Goal: Task Accomplishment & Management: Use online tool/utility

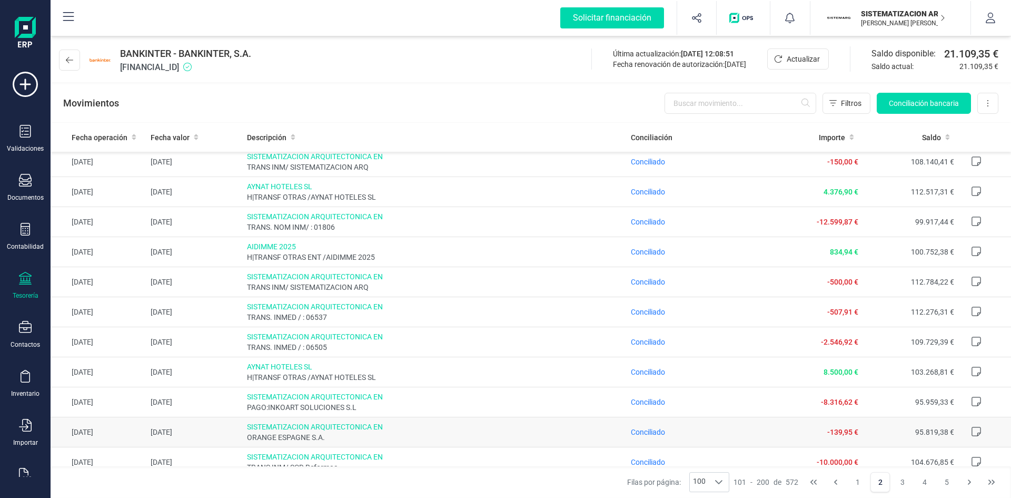
scroll to position [1168, 0]
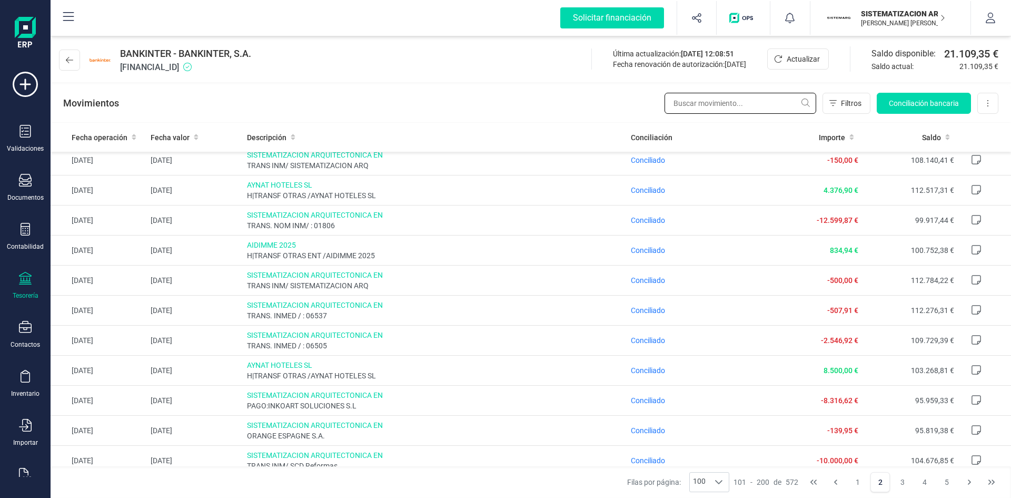
click at [712, 98] on input "text" at bounding box center [741, 103] width 152 height 21
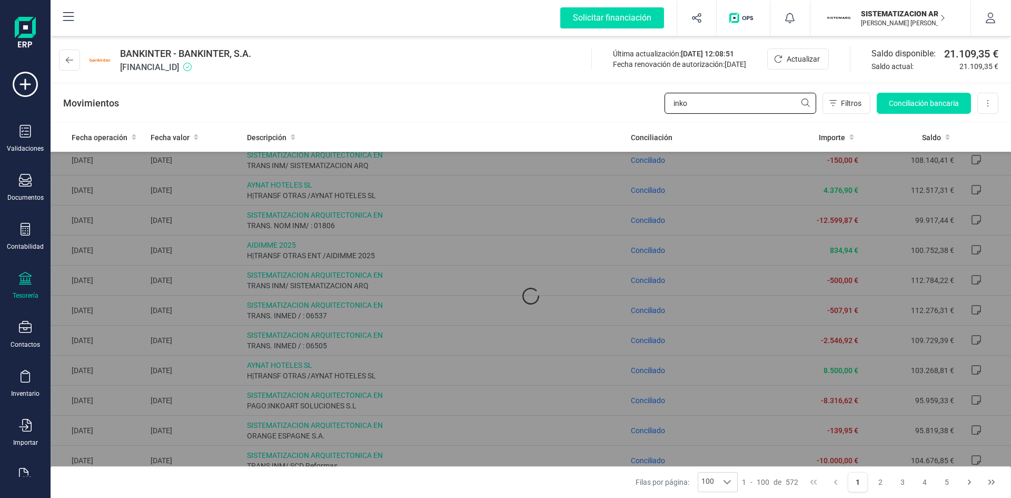
scroll to position [0, 0]
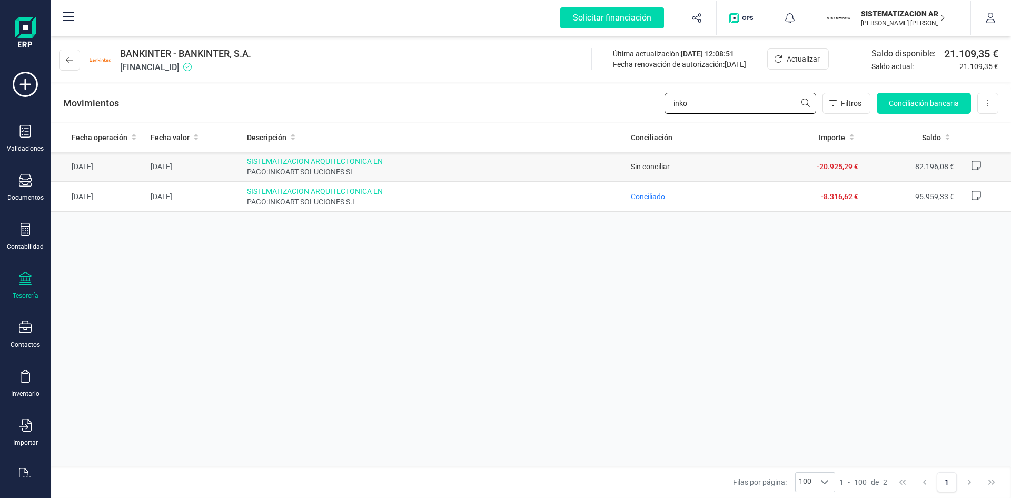
type input "inko"
click at [655, 170] on span "Sin conciliar" at bounding box center [650, 166] width 39 height 8
drag, startPoint x: 655, startPoint y: 170, endPoint x: 569, endPoint y: 168, distance: 85.9
click at [569, 168] on span "PAGO:INKOART SOLUCIONES SL" at bounding box center [435, 171] width 376 height 11
click at [712, 107] on input "inko" at bounding box center [741, 103] width 152 height 21
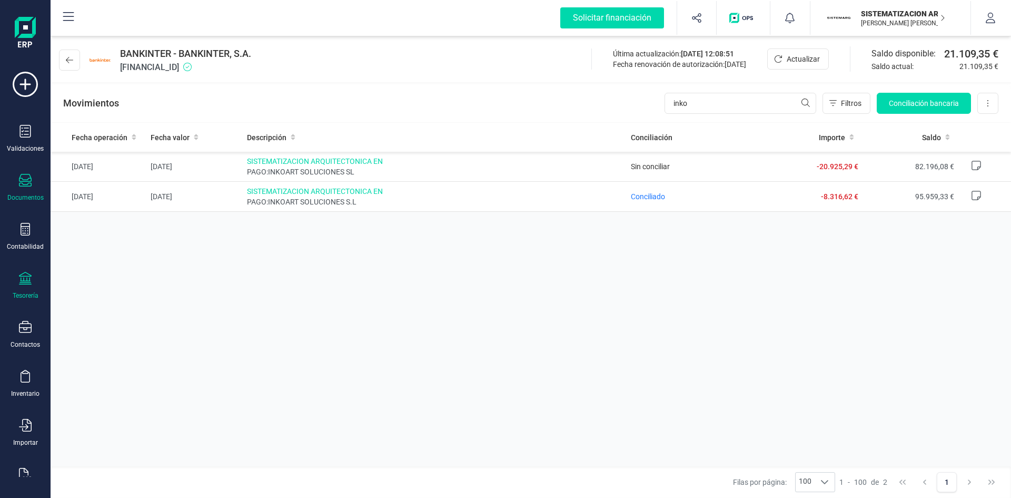
click at [28, 187] on div at bounding box center [25, 181] width 13 height 15
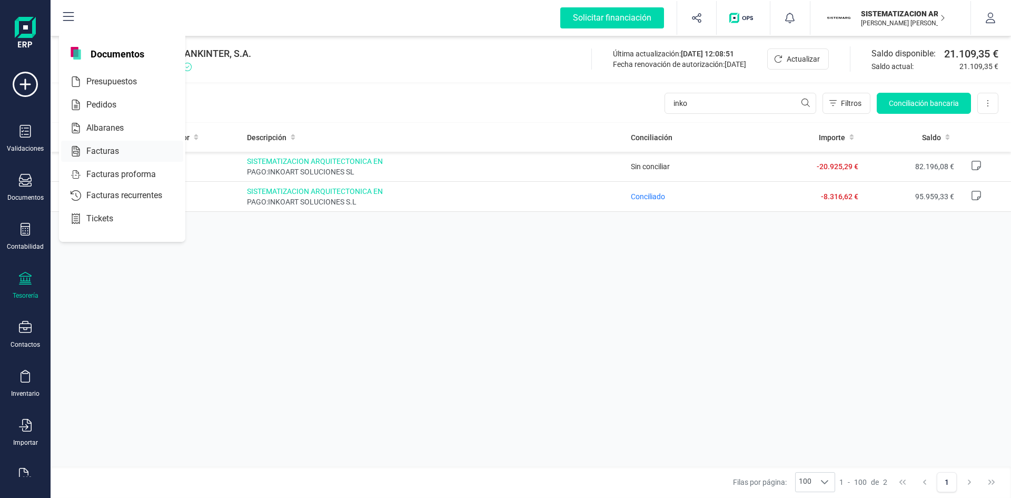
click at [130, 151] on div at bounding box center [128, 151] width 19 height 13
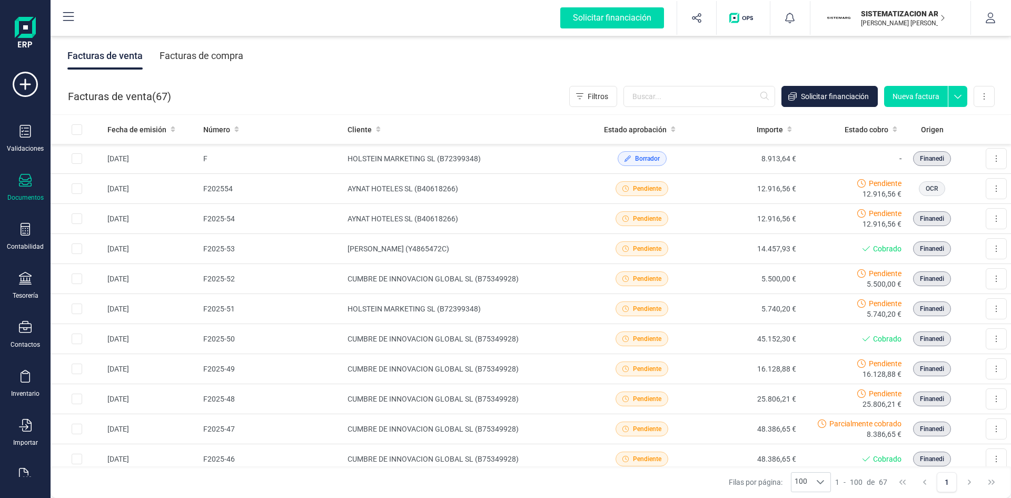
click at [218, 57] on div "Facturas de compra" at bounding box center [202, 55] width 84 height 27
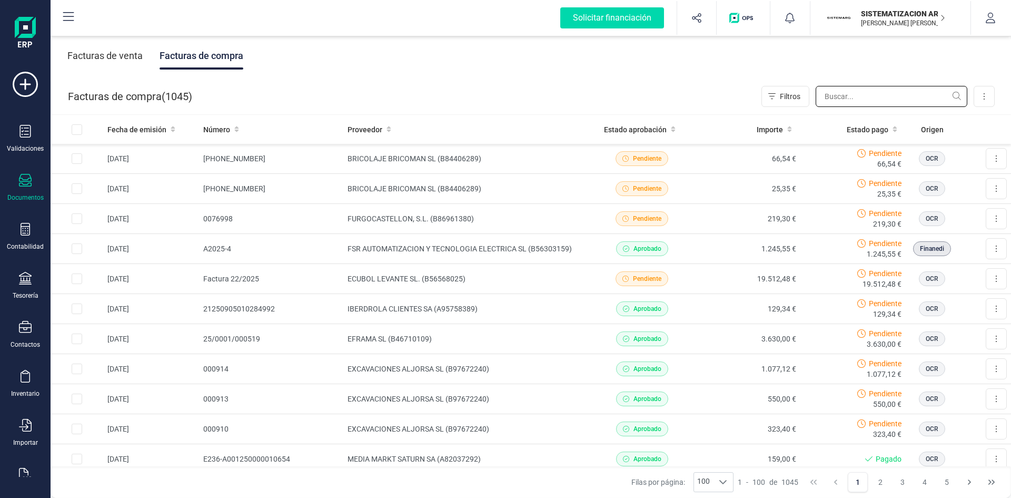
click at [833, 99] on input "text" at bounding box center [892, 96] width 152 height 21
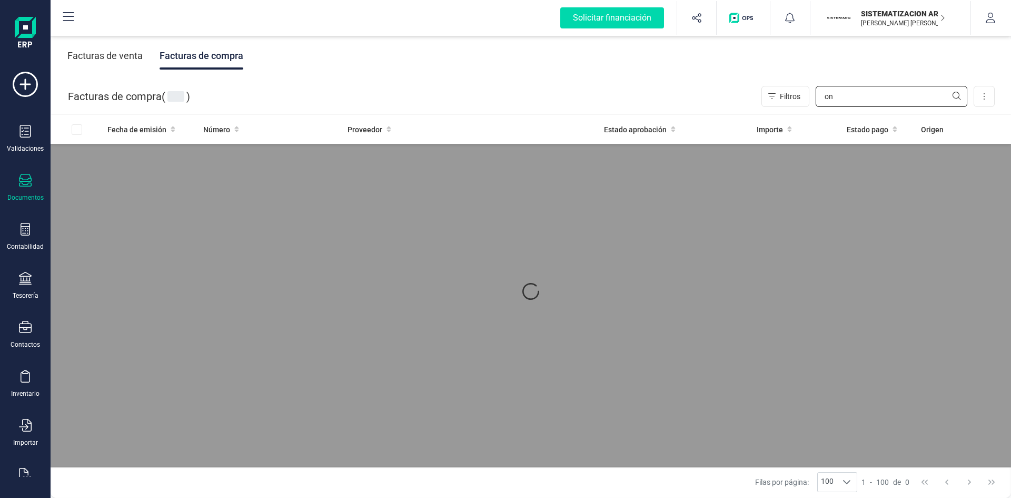
type input "o"
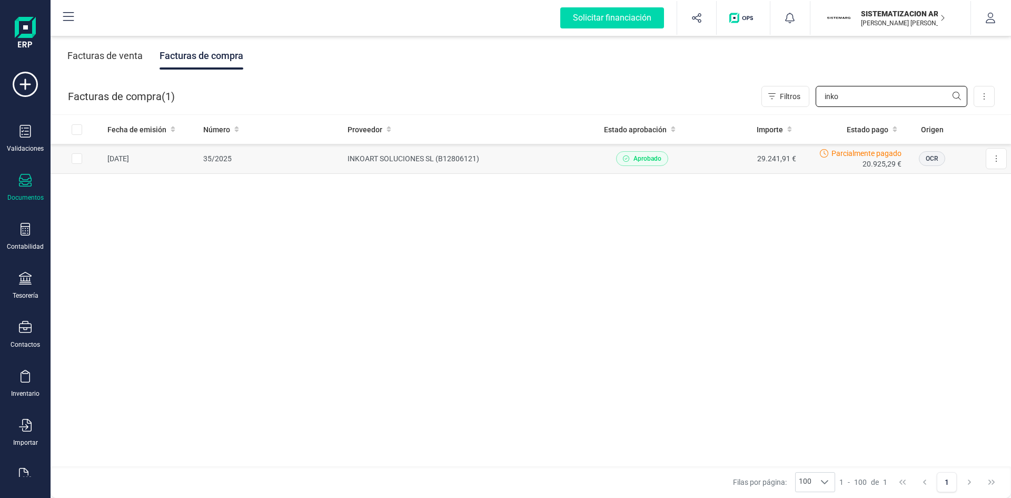
type input "inko"
click at [581, 164] on td "INKOART SOLUCIONES SL (B12806121)" at bounding box center [466, 159] width 246 height 30
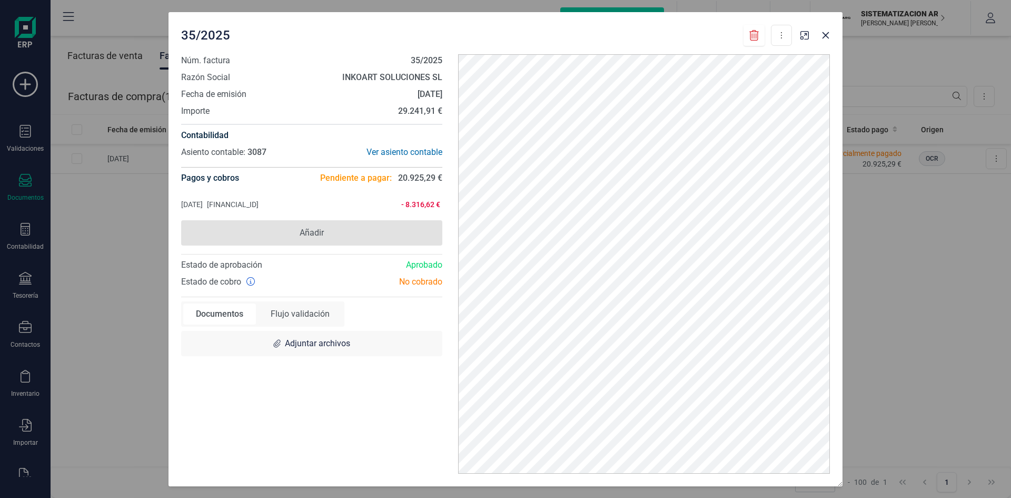
click at [328, 232] on span "Añadir" at bounding box center [311, 232] width 261 height 25
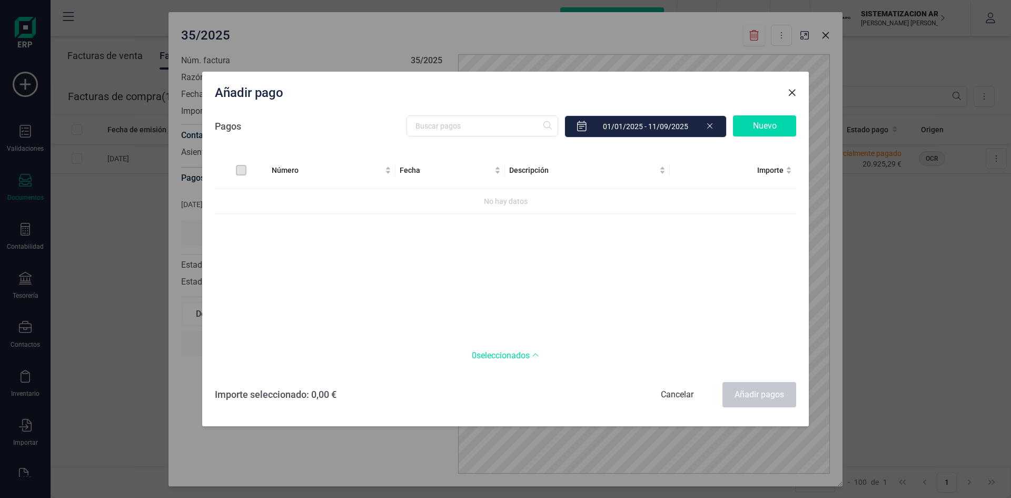
click at [660, 223] on div "Número Fecha Descripción Importe No hay datos" at bounding box center [505, 244] width 581 height 185
drag, startPoint x: 496, startPoint y: 89, endPoint x: 525, endPoint y: 132, distance: 52.0
click at [525, 132] on div "Añadir pago Pagos Nuevo Número Fecha Descripción Importe No hay datos 0 selecci…" at bounding box center [505, 249] width 607 height 354
click at [620, 307] on div "Número Fecha Descripción Importe No hay datos" at bounding box center [505, 244] width 581 height 185
click at [775, 133] on div "Nuevo" at bounding box center [764, 125] width 63 height 21
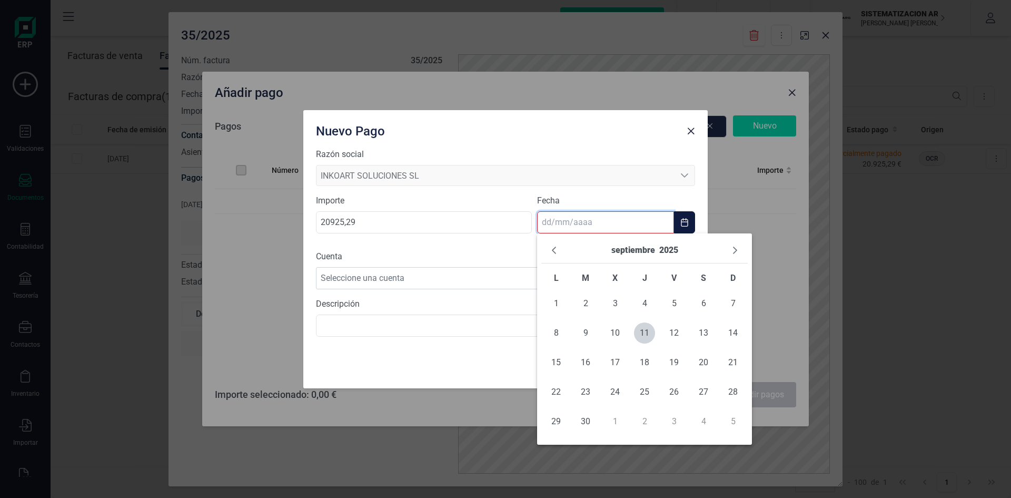
click at [607, 230] on input "text" at bounding box center [605, 222] width 137 height 22
click at [561, 252] on button "Previous Month" at bounding box center [554, 250] width 17 height 17
click at [557, 251] on icon "Previous Month" at bounding box center [554, 250] width 8 height 8
click at [559, 252] on button "Previous Month" at bounding box center [554, 250] width 17 height 17
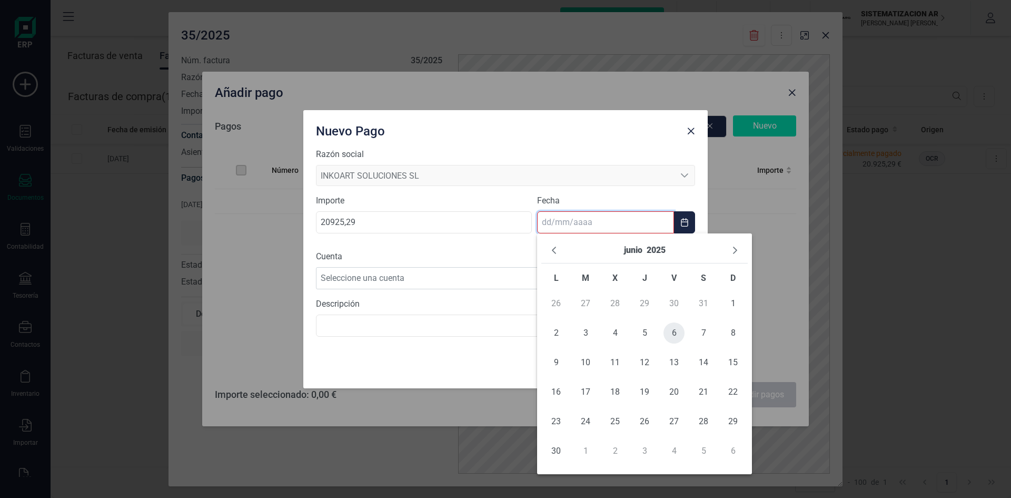
click at [674, 332] on span "6" at bounding box center [674, 332] width 21 height 21
type input "06/06/2025"
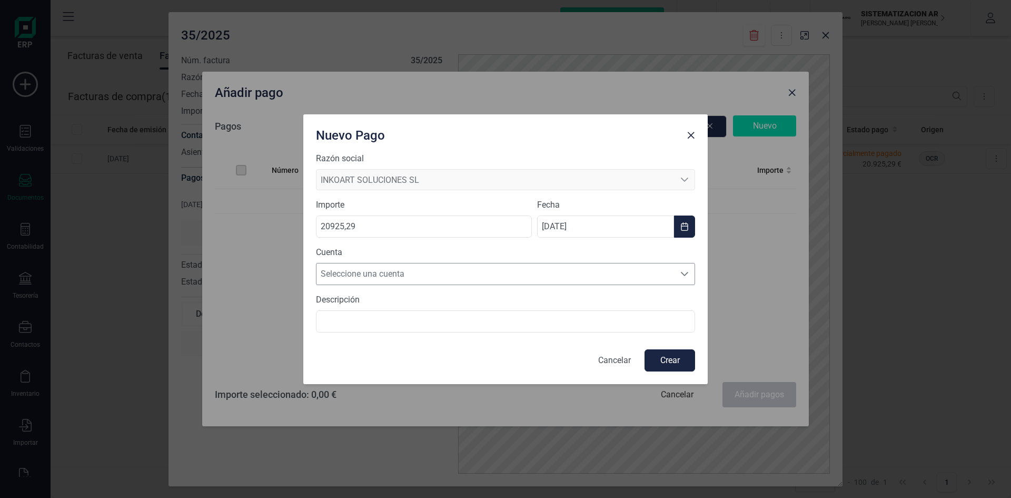
click at [502, 272] on span "Seleccione una cuenta" at bounding box center [496, 273] width 358 height 21
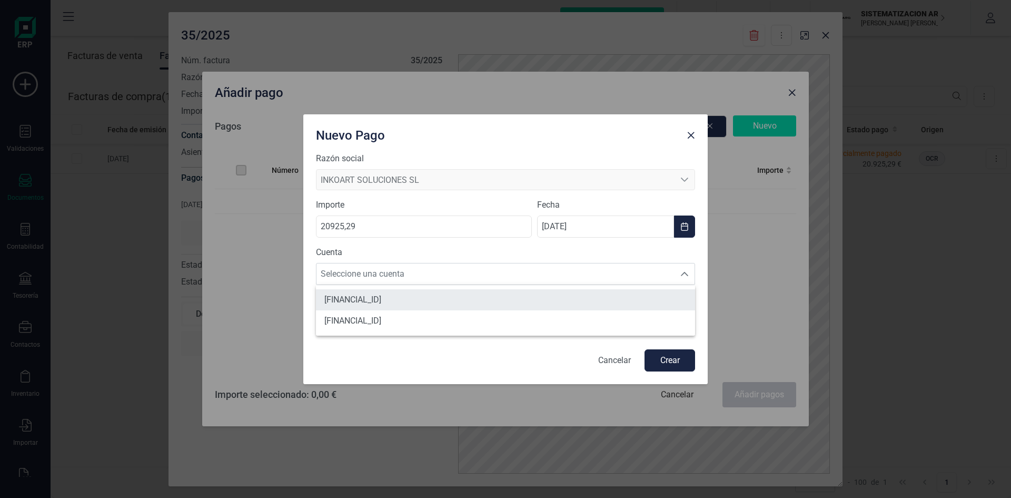
click at [476, 300] on li "[FINANCIAL_ID]" at bounding box center [505, 299] width 379 height 21
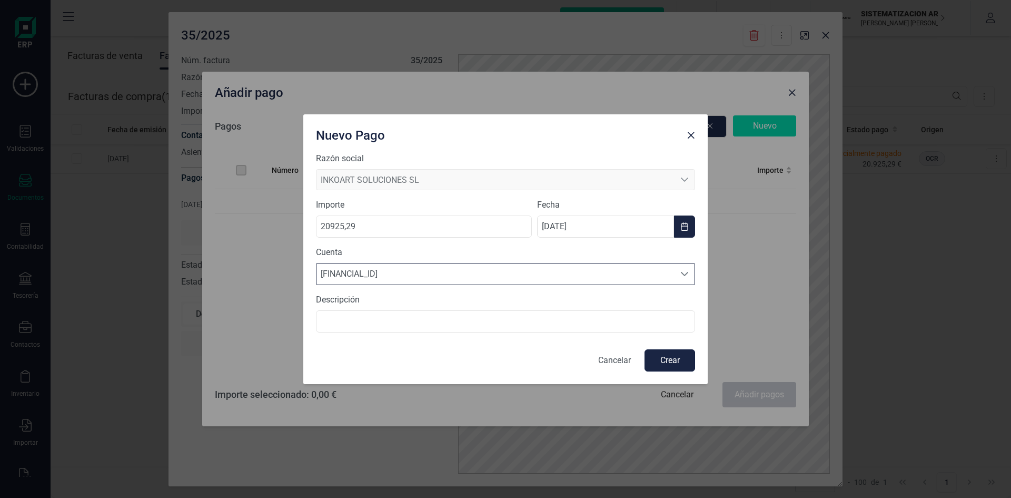
click at [660, 362] on button "Crear" at bounding box center [670, 360] width 51 height 22
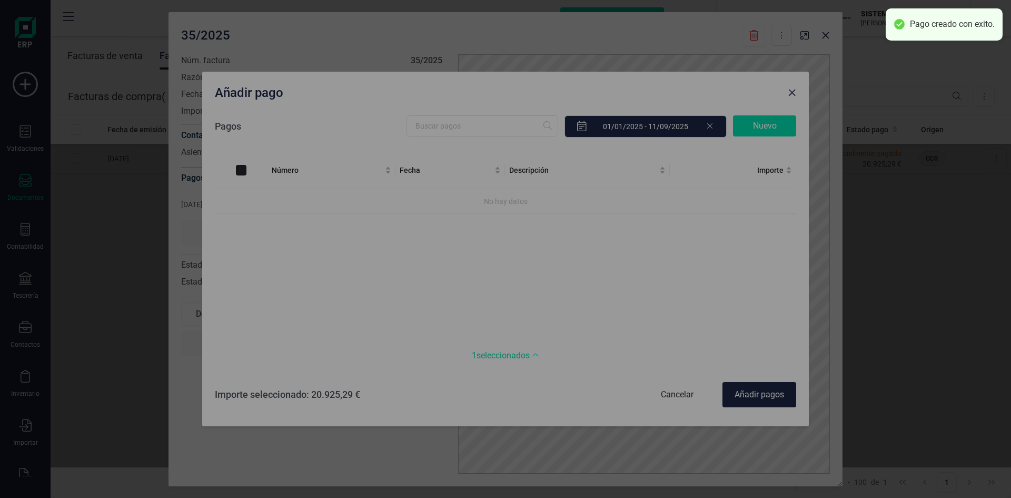
checkbox input "true"
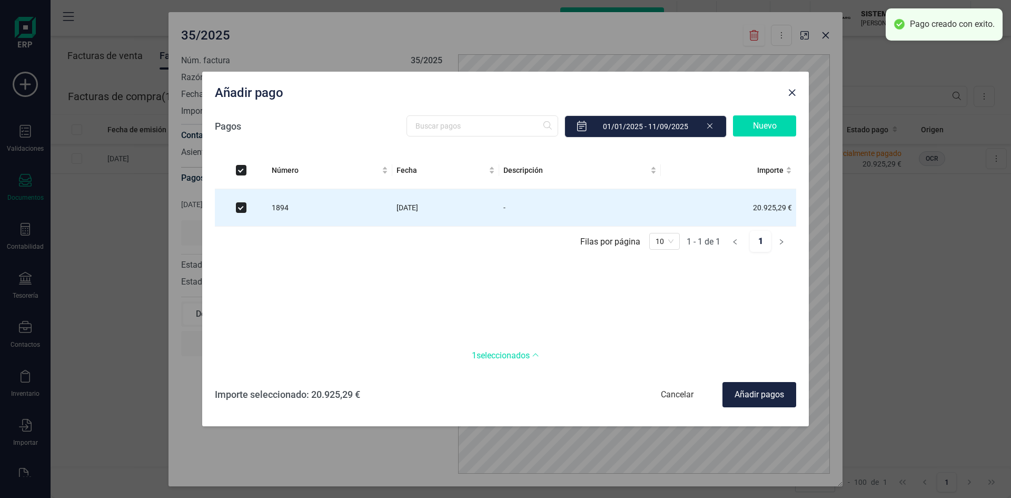
click at [756, 392] on div "Añadir pagos" at bounding box center [760, 394] width 74 height 25
click at [756, 399] on div "Añadir pagos" at bounding box center [760, 394] width 74 height 25
click at [788, 94] on span "Close" at bounding box center [792, 92] width 8 height 8
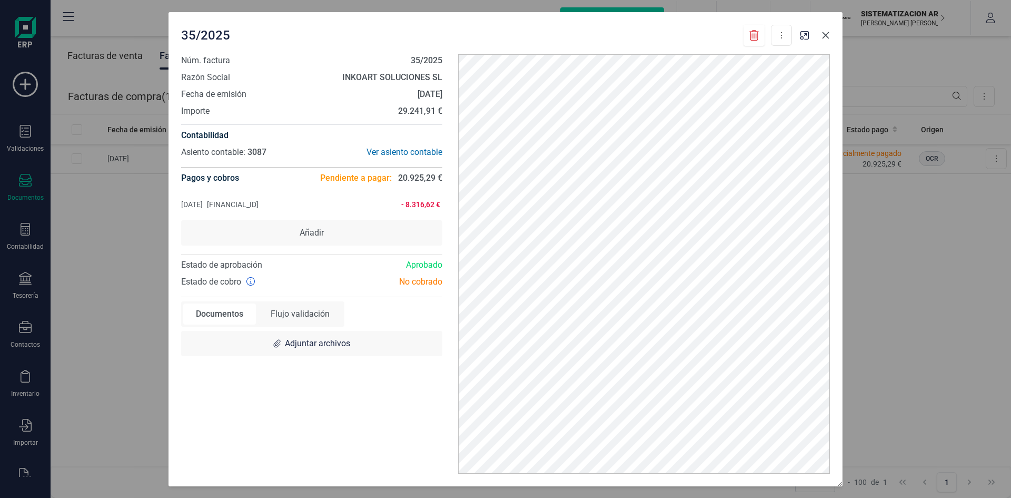
click at [826, 34] on icon "button" at bounding box center [826, 35] width 8 height 8
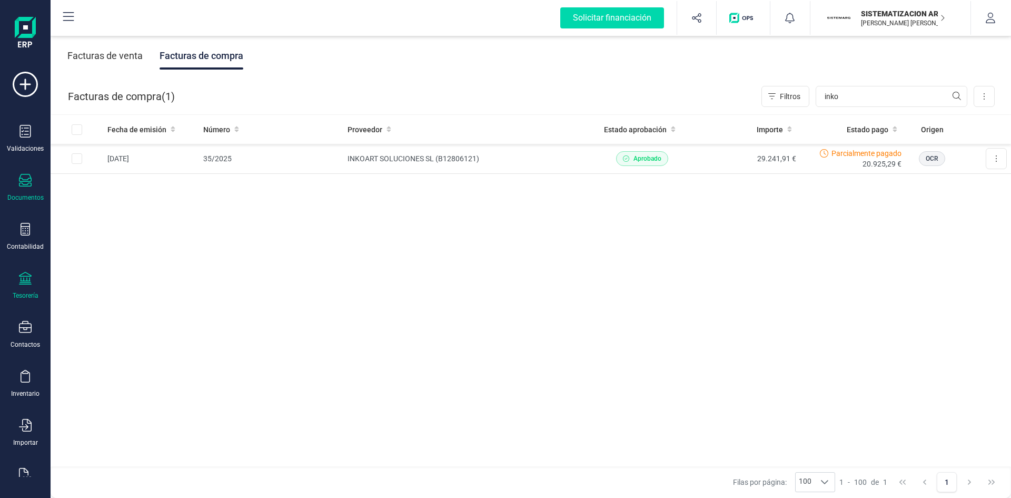
click at [27, 284] on div at bounding box center [25, 279] width 13 height 15
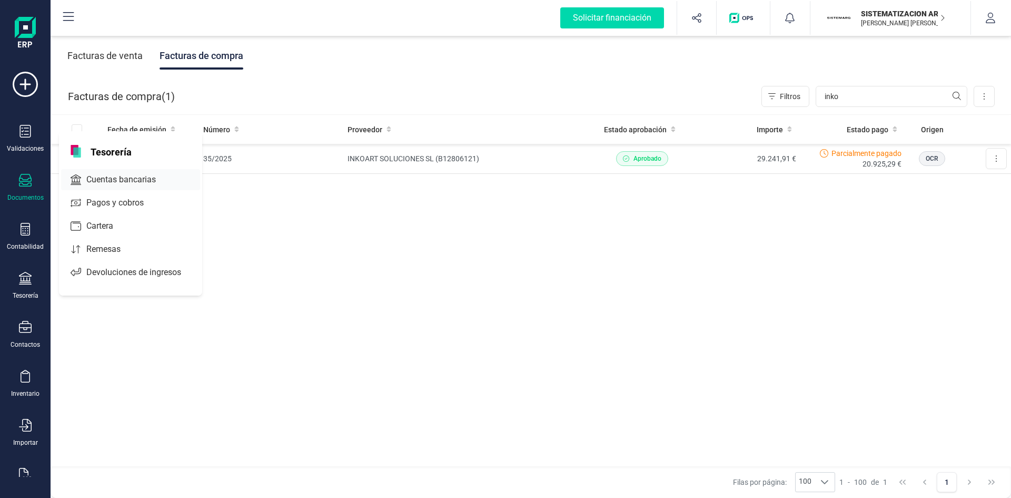
click at [131, 184] on span "Cuentas bancarias" at bounding box center [128, 179] width 93 height 13
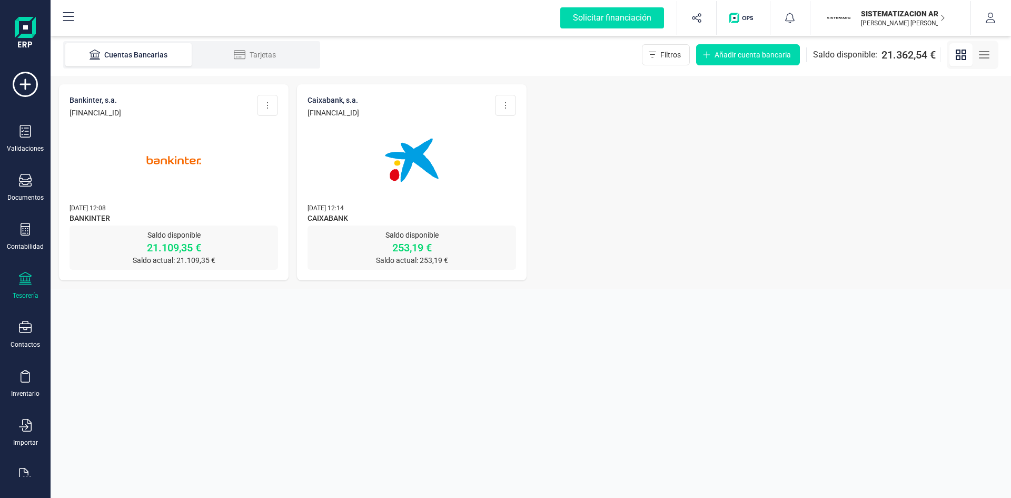
click at [225, 194] on div "BANKINTER, S.A. ES73 0128 0605 6001 0004 3345 Editar cuenta Actualizar Desconec…" at bounding box center [174, 154] width 230 height 141
click at [182, 174] on img at bounding box center [174, 160] width 88 height 88
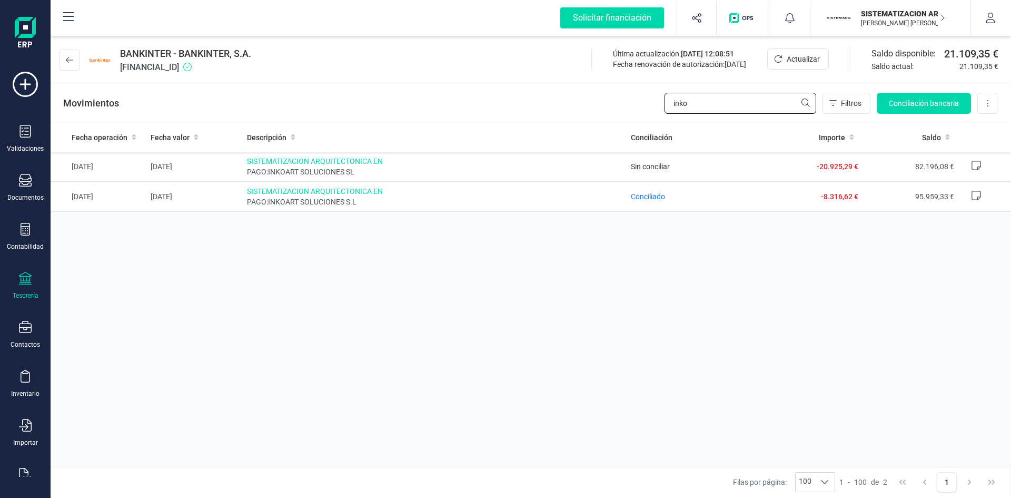
click at [767, 102] on input "inko" at bounding box center [741, 103] width 152 height 21
type input "i"
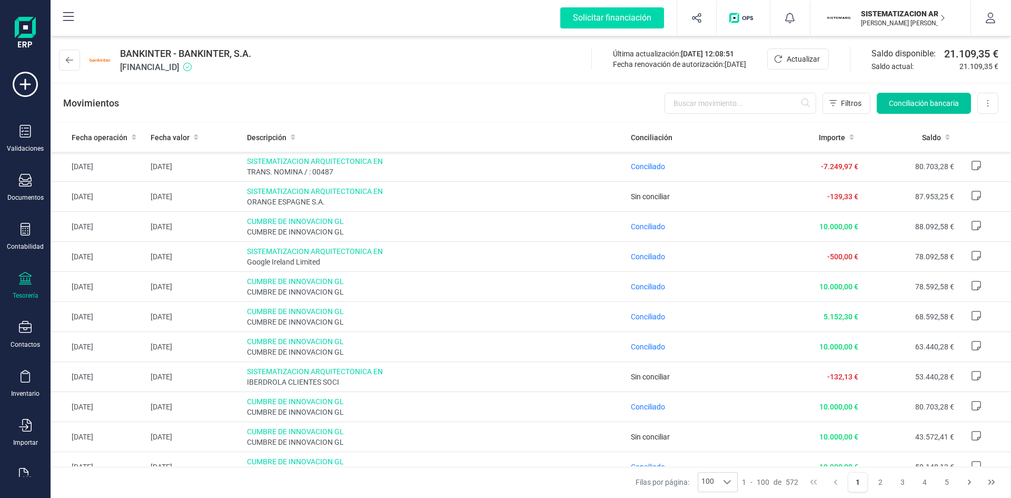
click at [941, 97] on button "Conciliación bancaria" at bounding box center [924, 103] width 94 height 21
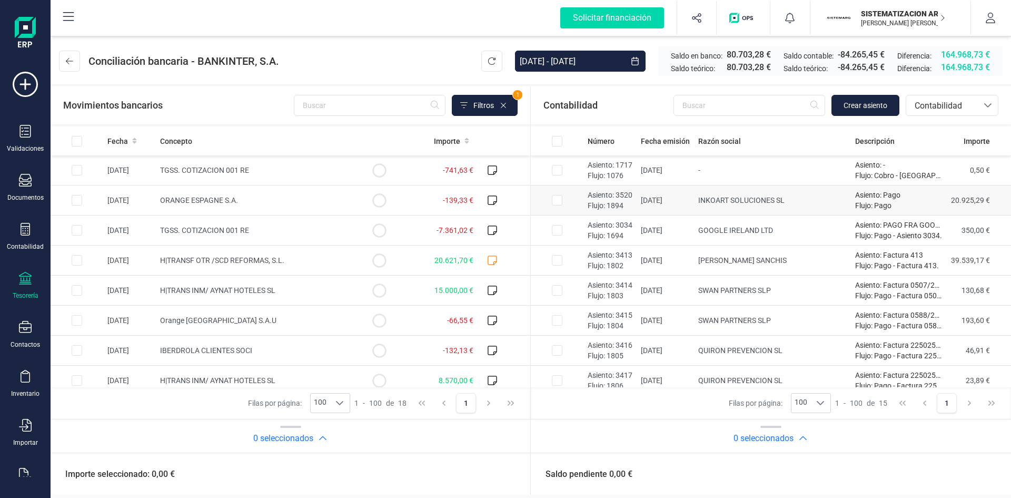
click at [552, 195] on input "Row Selected a4835d52-9331-4475-b6ff-fb89b253d2cf" at bounding box center [557, 200] width 11 height 11
checkbox input "true"
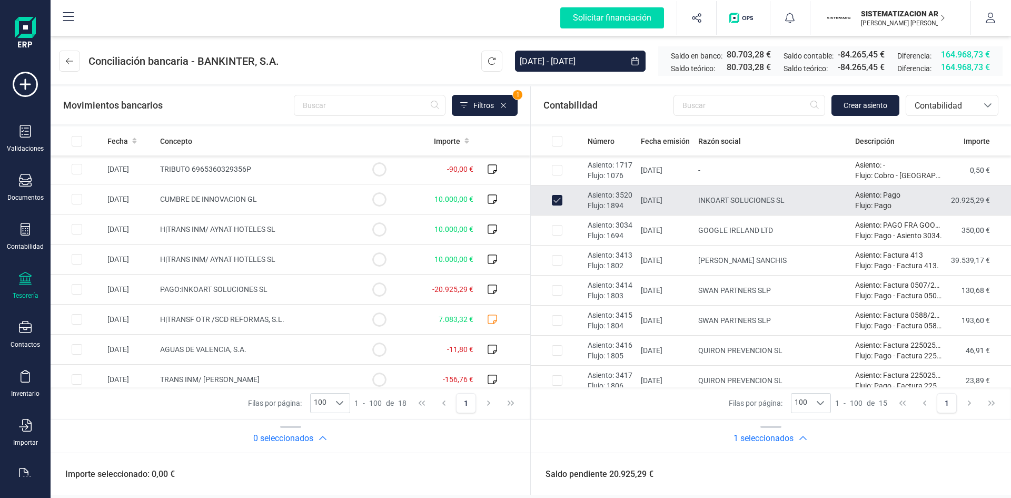
scroll to position [309, 0]
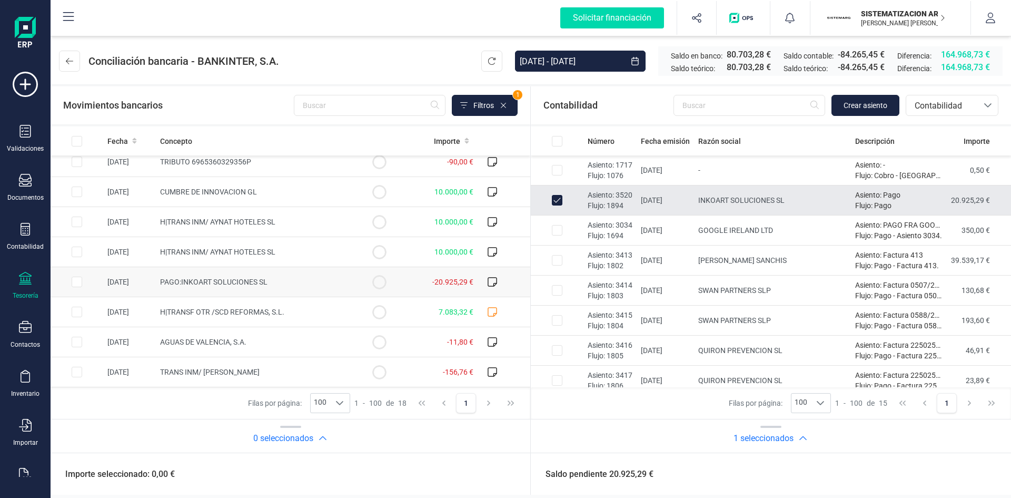
click at [73, 281] on input "Row Selected d864fcc8-948a-4c06-bcc8-cba0a7f610df" at bounding box center [77, 282] width 11 height 11
checkbox input "true"
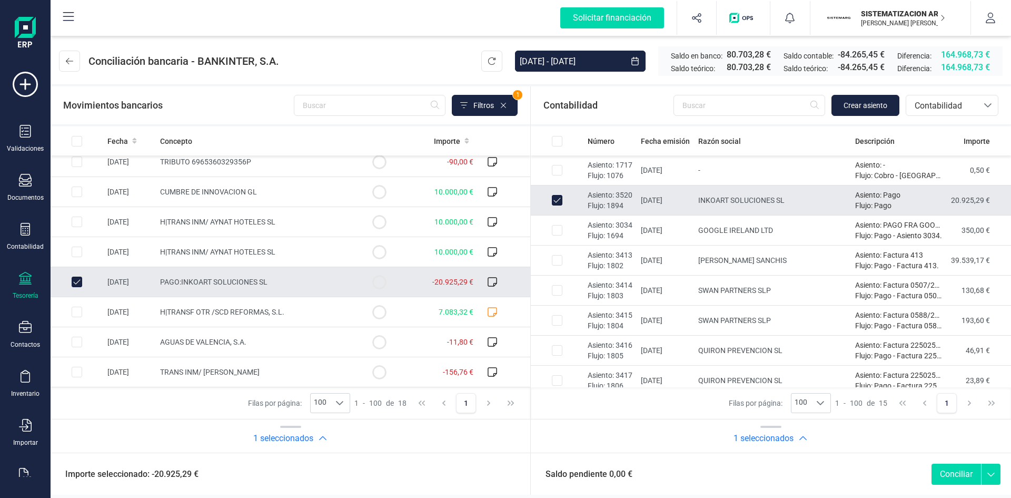
click at [947, 472] on button "Conciliar" at bounding box center [957, 473] width 50 height 21
checkbox input "false"
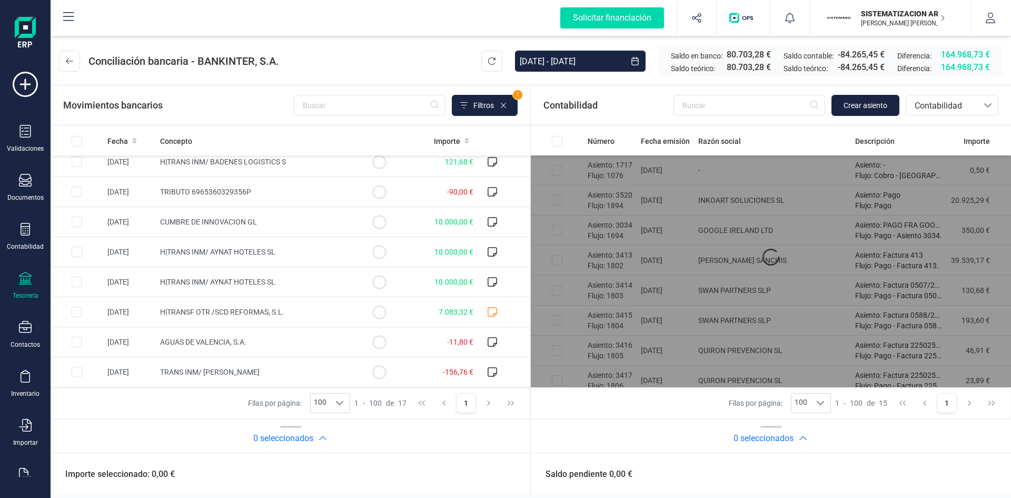
scroll to position [279, 0]
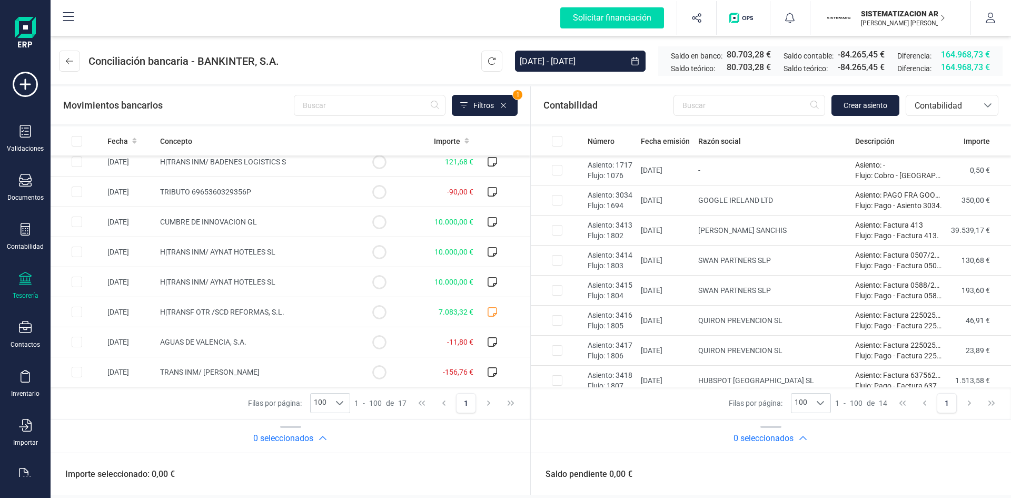
click at [32, 279] on div "Tesorería" at bounding box center [25, 286] width 42 height 28
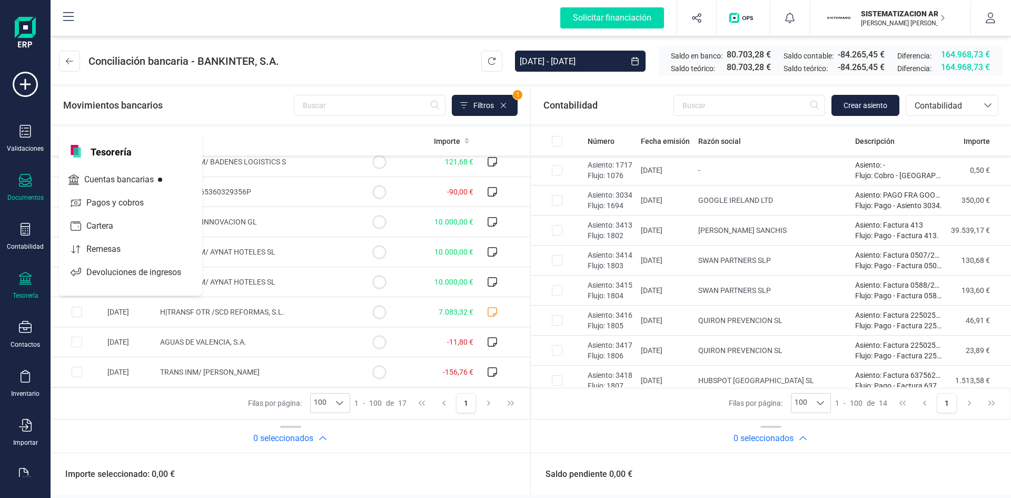
click at [25, 183] on icon at bounding box center [25, 180] width 13 height 13
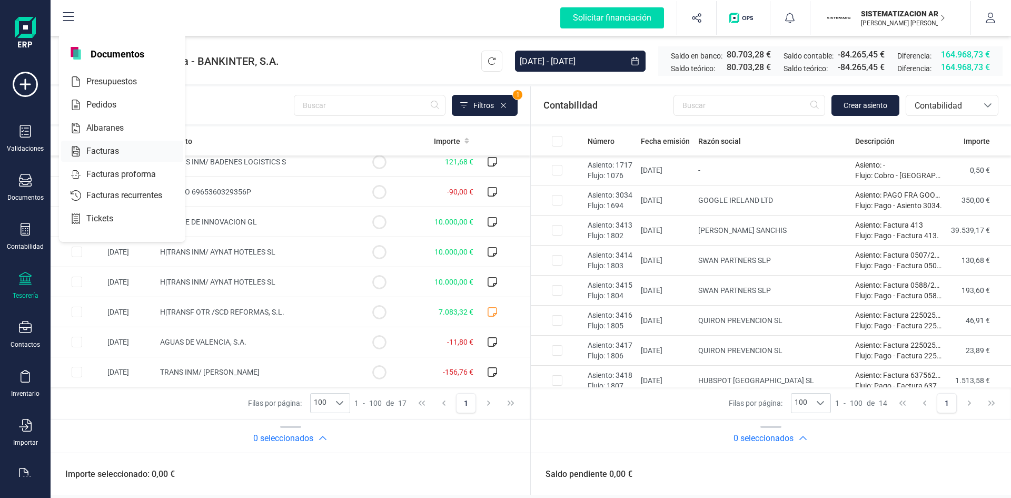
click at [105, 146] on span "Facturas" at bounding box center [110, 151] width 56 height 13
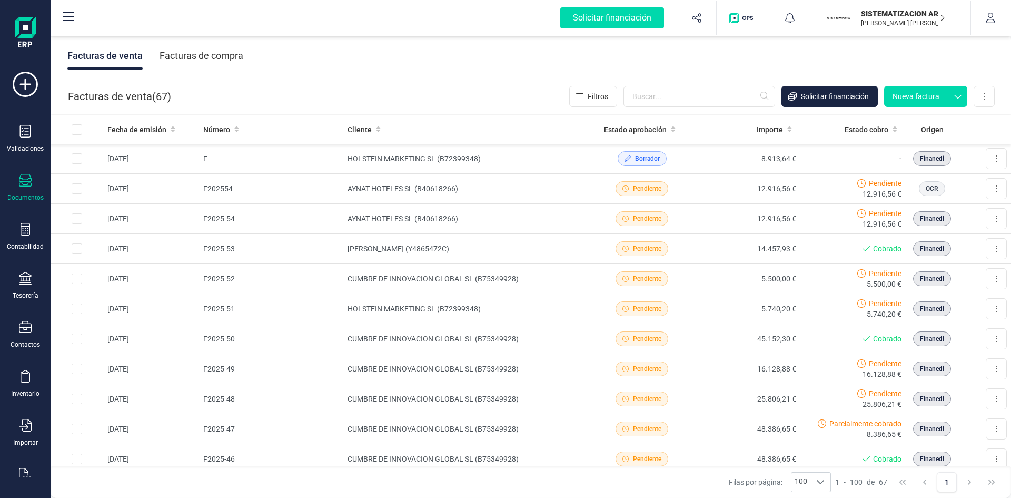
click at [410, 101] on div "Facturas de venta Facturas de compra Facturas de venta ( 67 ) Filtros Solicitar…" at bounding box center [531, 266] width 961 height 464
click at [211, 64] on div "Facturas de compra" at bounding box center [202, 55] width 84 height 27
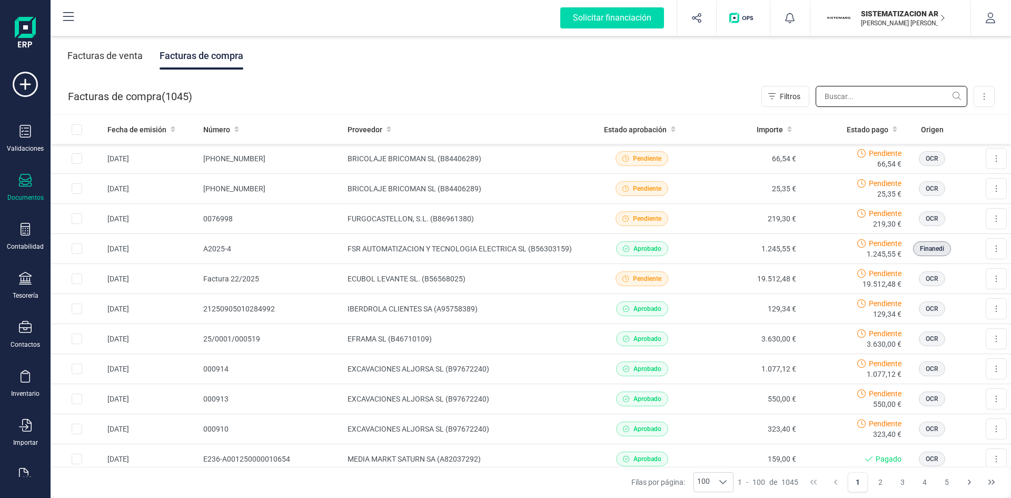
click at [852, 103] on input "text" at bounding box center [892, 96] width 152 height 21
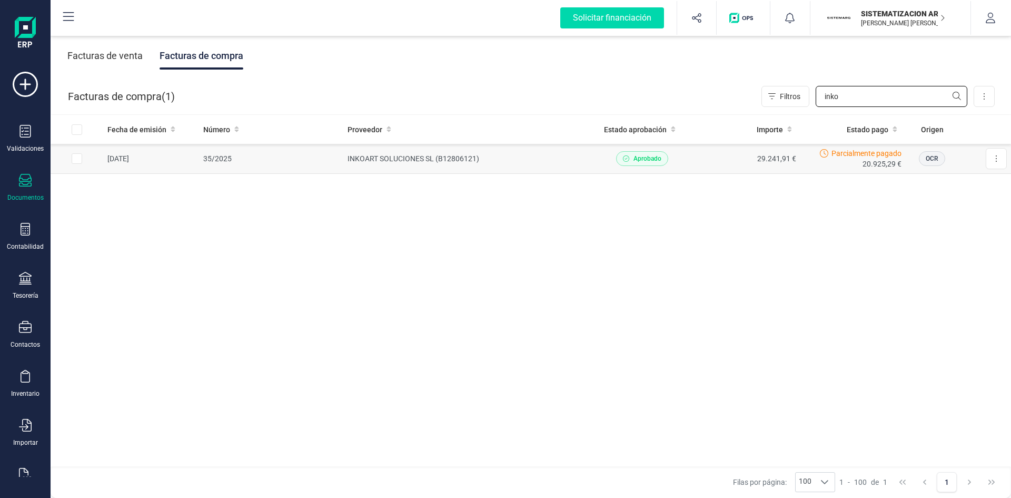
type input "inko"
click at [304, 158] on td "35/2025" at bounding box center [271, 159] width 144 height 30
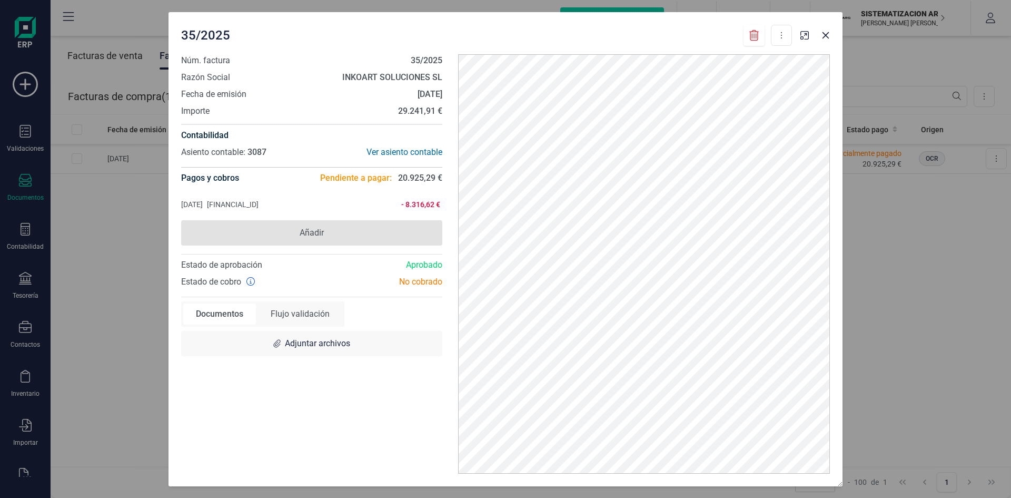
click at [321, 234] on span "Añadir" at bounding box center [312, 232] width 24 height 13
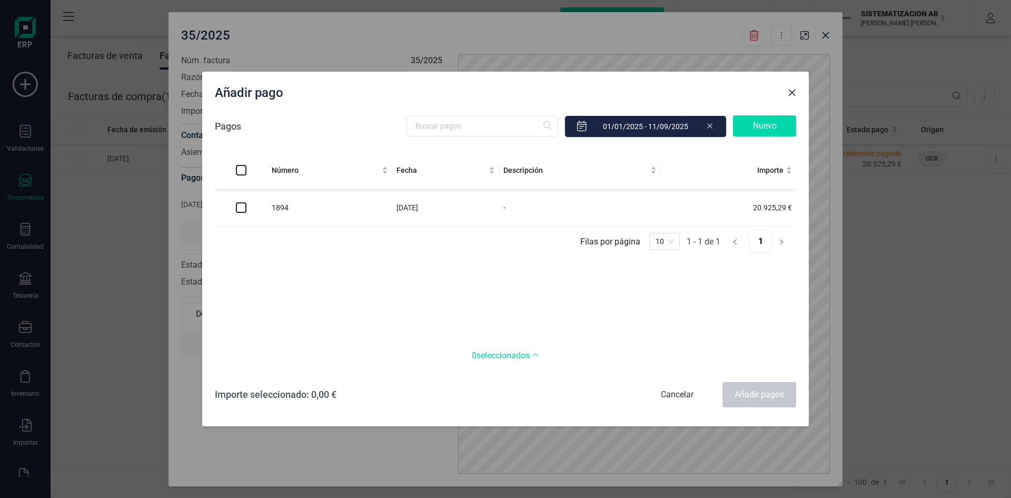
click at [246, 209] on td at bounding box center [241, 207] width 53 height 37
click at [243, 209] on input "checkbox" at bounding box center [241, 207] width 11 height 11
checkbox input "true"
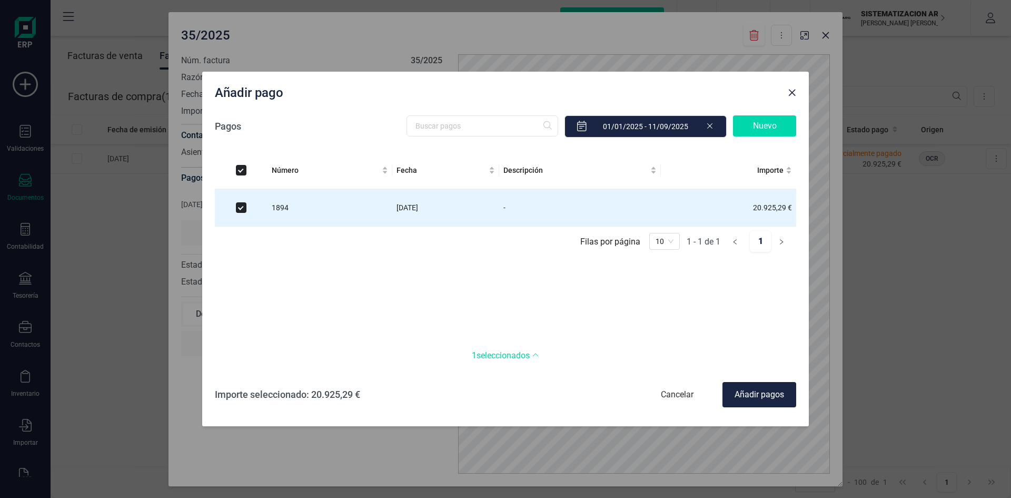
click at [757, 389] on div "Añadir pagos" at bounding box center [760, 394] width 74 height 25
click at [757, 397] on div "Añadir pagos" at bounding box center [760, 394] width 74 height 25
click at [788, 99] on button "Close" at bounding box center [792, 92] width 17 height 17
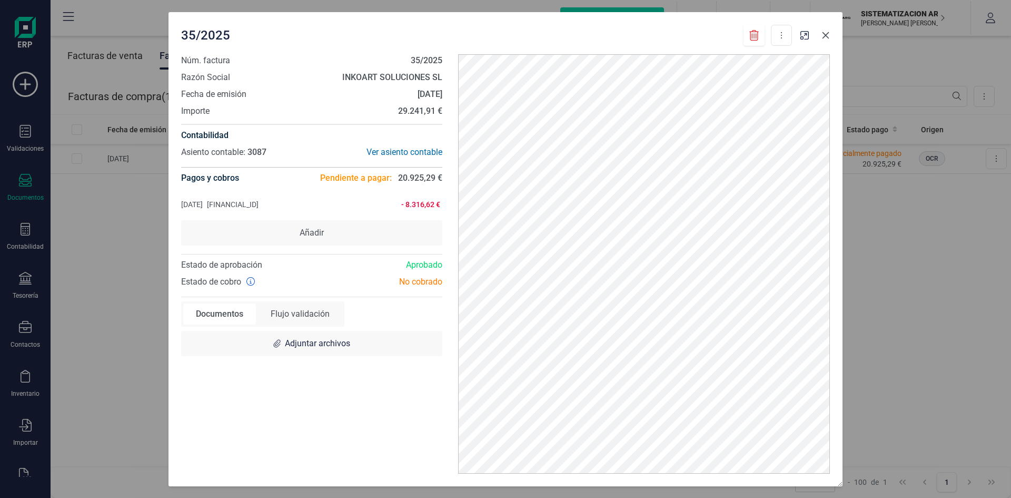
click at [826, 36] on icon "button" at bounding box center [826, 35] width 8 height 8
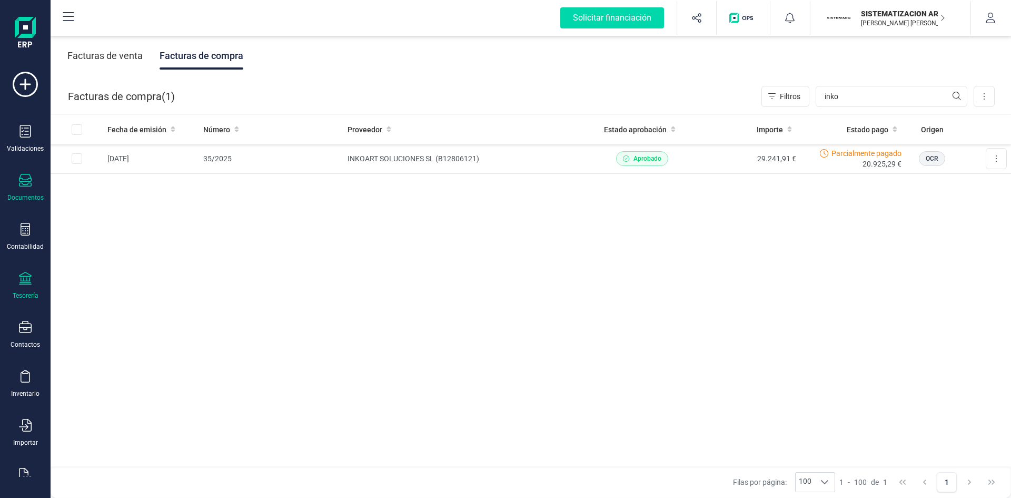
click at [23, 281] on icon at bounding box center [25, 278] width 13 height 13
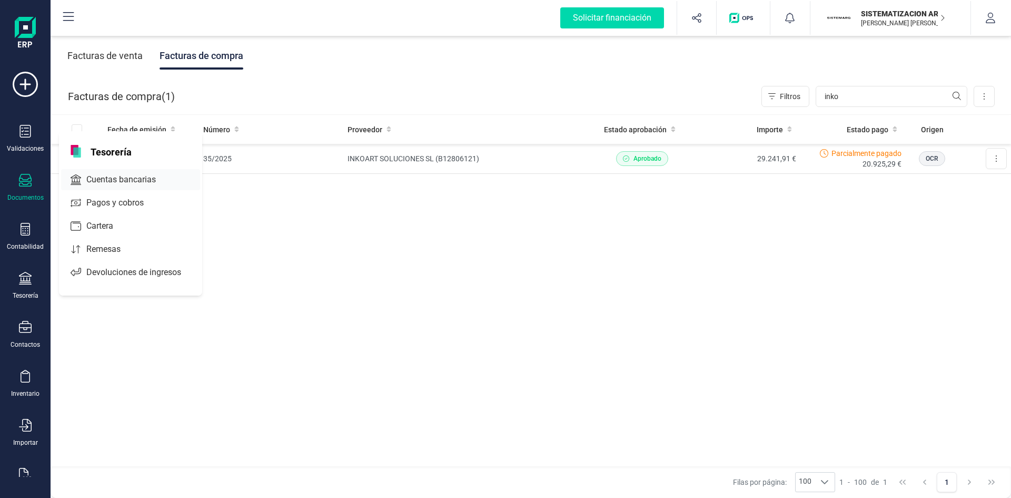
click at [145, 183] on span "Cuentas bancarias" at bounding box center [128, 179] width 93 height 13
